Goal: Task Accomplishment & Management: Use online tool/utility

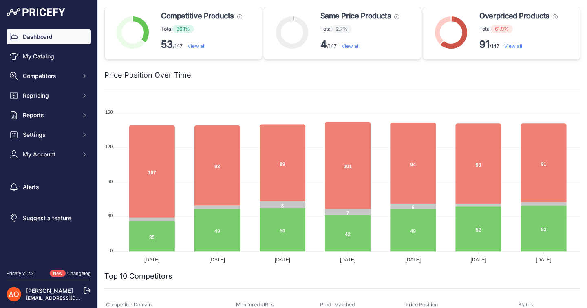
click at [514, 46] on link "View all" at bounding box center [514, 46] width 18 height 6
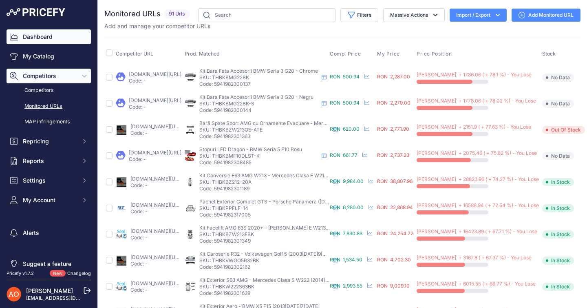
click at [27, 41] on link "Dashboard" at bounding box center [49, 36] width 84 height 15
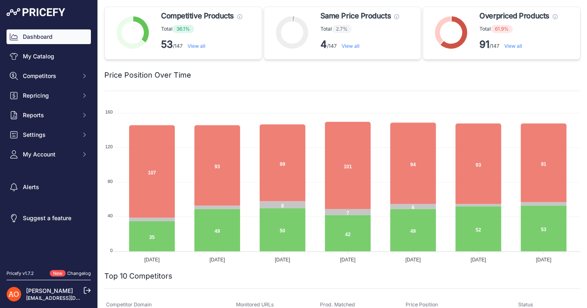
click at [204, 46] on link "View all" at bounding box center [197, 46] width 18 height 6
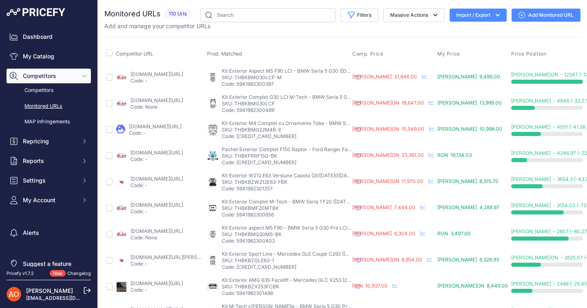
click at [183, 73] on link "ssvauto.ro/index.php?route=product%2fproduct&product_id=333032&search=g30&sort=…" at bounding box center [157, 74] width 53 height 6
click at [176, 125] on link "angeleye.ro/pachet-exterior-compatibil-cu-bmw-seria-4-g22-coupe-g23-cabrio-2020…" at bounding box center [155, 126] width 53 height 6
click at [40, 33] on link "Dashboard" at bounding box center [49, 36] width 84 height 15
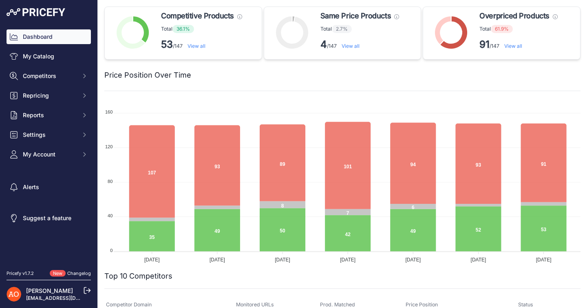
click at [517, 46] on link "View all" at bounding box center [514, 46] width 18 height 6
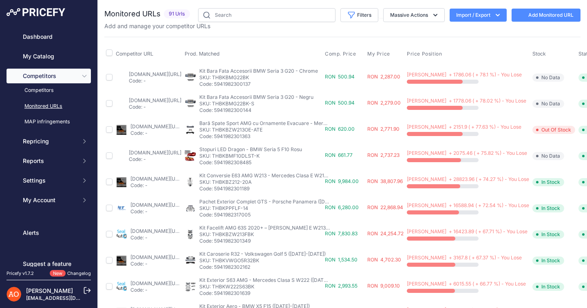
click at [168, 74] on link "[DOMAIN_NAME][URL]" at bounding box center [155, 74] width 53 height 6
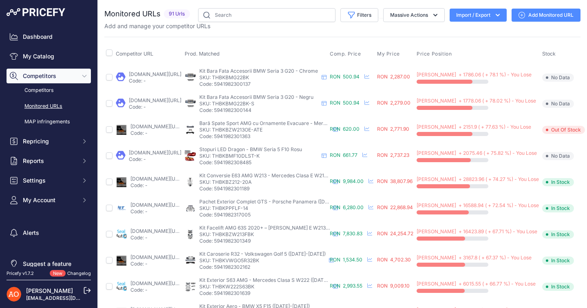
scroll to position [0, 63]
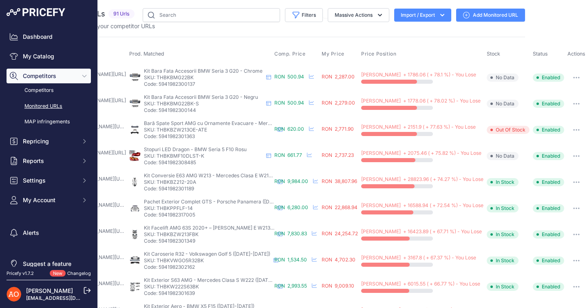
click at [580, 75] on button "button" at bounding box center [577, 77] width 16 height 11
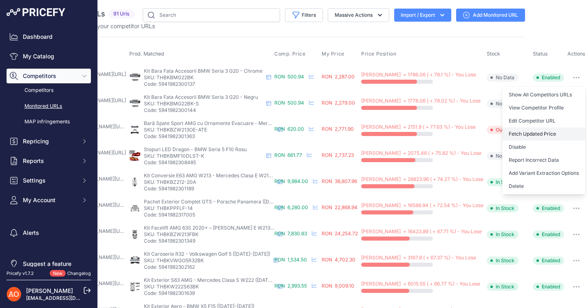
click at [536, 135] on button "Fetch Updated Price" at bounding box center [543, 133] width 83 height 13
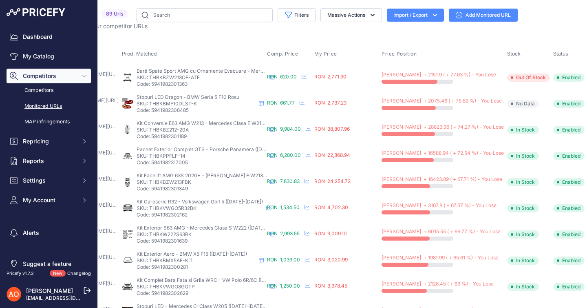
scroll to position [0, 0]
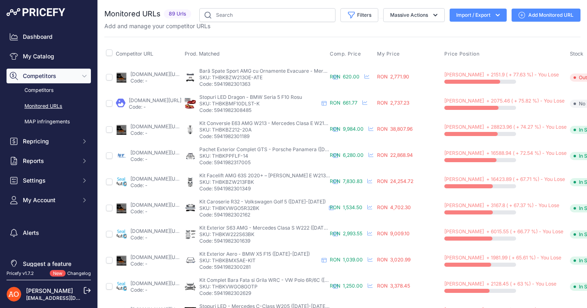
click at [149, 76] on link "deluxetuning.ro/cumpara/bara-spate-compatibila-cu-mercedes-w213-2016-amg-numar-…" at bounding box center [157, 74] width 53 height 6
click at [181, 101] on link "angeleye.ro/stopuri-led-compatibil-cu-bmw-seria-5-f10-2011-2017-rosu-fumuriu-cu…" at bounding box center [155, 100] width 53 height 6
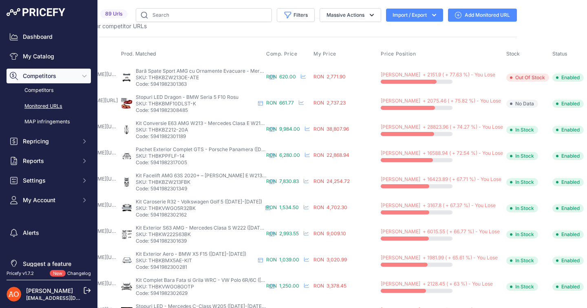
drag, startPoint x: 230, startPoint y: 104, endPoint x: 182, endPoint y: 103, distance: 48.1
click at [182, 103] on p "SKU: THBKBMF10DLST-K" at bounding box center [195, 103] width 119 height 7
copy p "HBKBMF10DLST-K"
click at [587, 101] on button "button" at bounding box center [596, 103] width 16 height 11
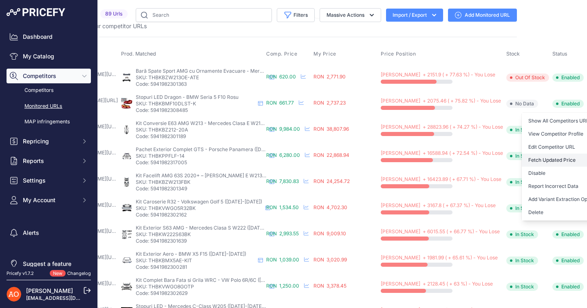
click at [540, 161] on button "Fetch Updated Price" at bounding box center [563, 159] width 83 height 13
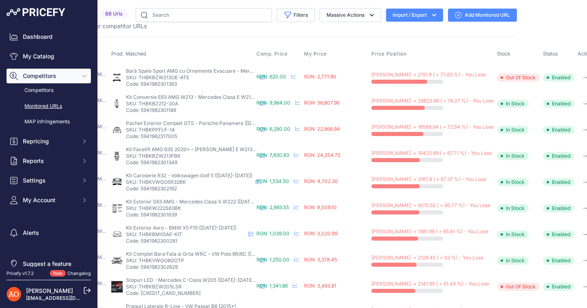
scroll to position [0, 0]
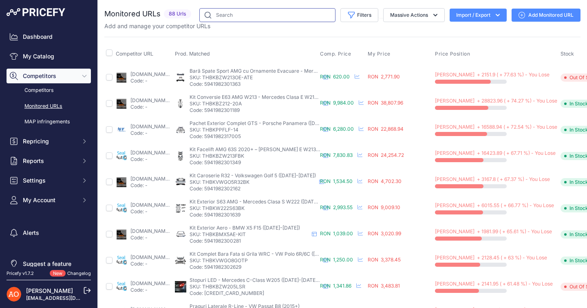
click at [259, 15] on input "text" at bounding box center [267, 15] width 136 height 14
paste input "HBKBMF10DLST-K"
type input "HBKBMF10DLST-K"
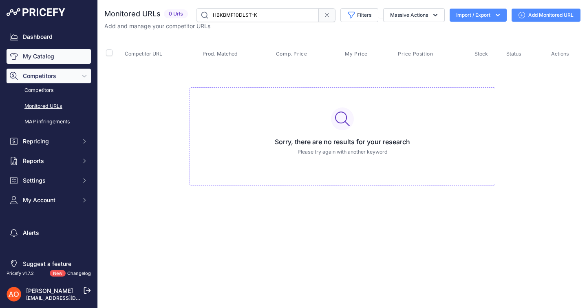
click at [29, 55] on link "My Catalog" at bounding box center [49, 56] width 84 height 15
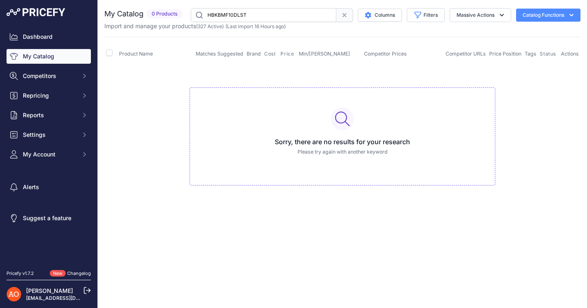
click at [218, 13] on input "HBKBMF10DLST" at bounding box center [264, 15] width 146 height 14
type input "s"
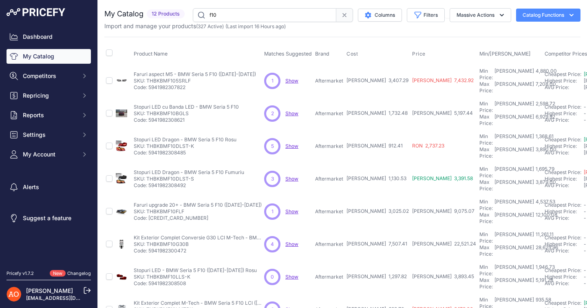
drag, startPoint x: 250, startPoint y: 18, endPoint x: 206, endPoint y: 17, distance: 44.5
click at [206, 17] on input "f10" at bounding box center [265, 15] width 144 height 14
click at [211, 13] on input "HBKBMF10DLST-K" at bounding box center [265, 15] width 144 height 14
type input "tHBKBMF10DLST-K"
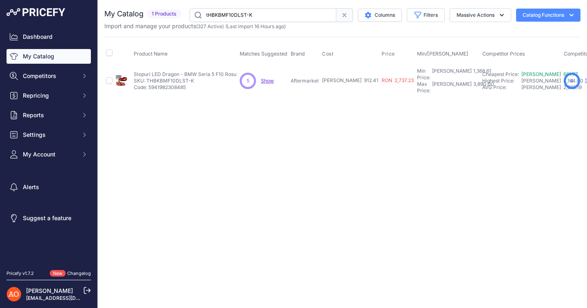
click at [585, 79] on link "Show" at bounding box center [591, 80] width 13 height 6
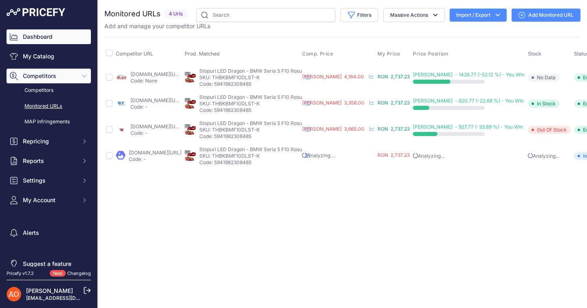
click at [42, 32] on link "Dashboard" at bounding box center [49, 36] width 84 height 15
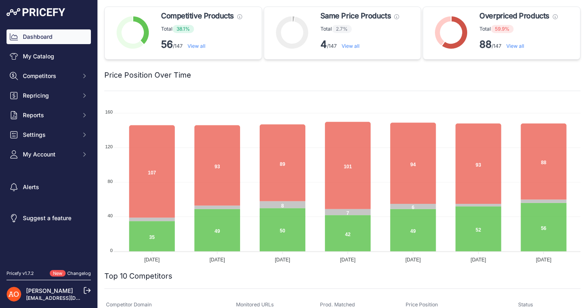
click at [520, 47] on link "View all" at bounding box center [516, 46] width 18 height 6
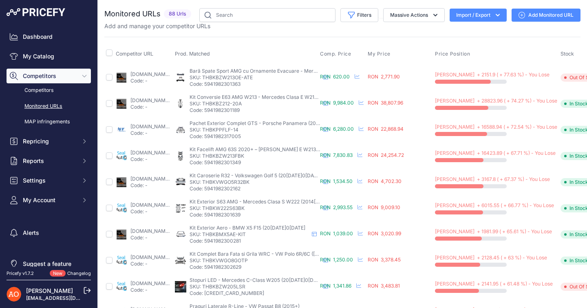
click at [141, 101] on link "deluxetuning.ro/cumpara/kit-exterior-compatibil-cu-mercedes-e-class-w212-faceli…" at bounding box center [157, 100] width 53 height 6
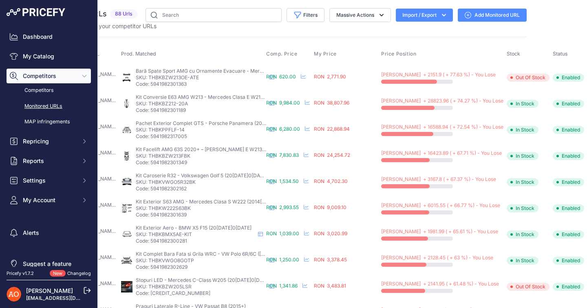
click at [587, 101] on button "button" at bounding box center [597, 103] width 16 height 11
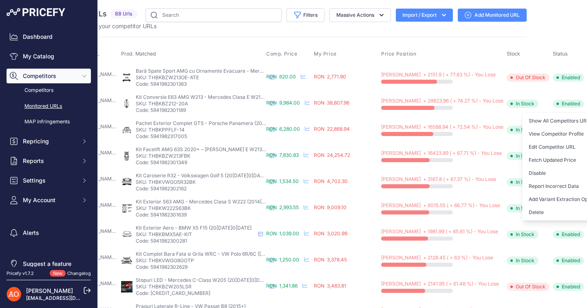
click at [246, 38] on div "Competitor URL Prod. Matched Comp. Price My Price" at bounding box center [289, 312] width 476 height 550
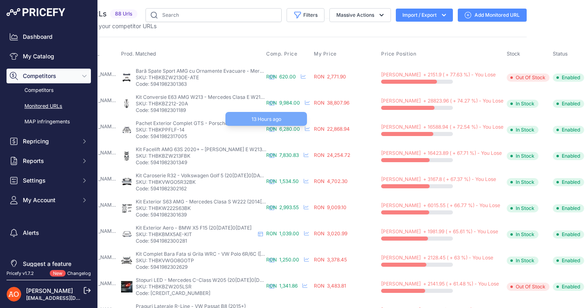
scroll to position [0, 0]
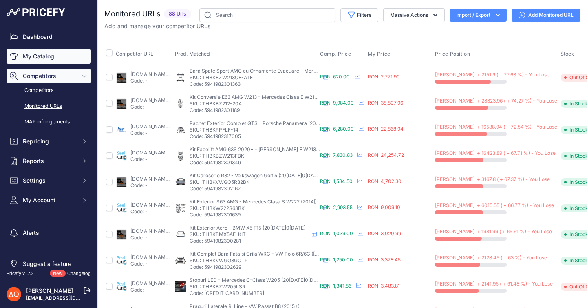
click at [49, 60] on link "My Catalog" at bounding box center [49, 56] width 84 height 15
